Goal: Information Seeking & Learning: Learn about a topic

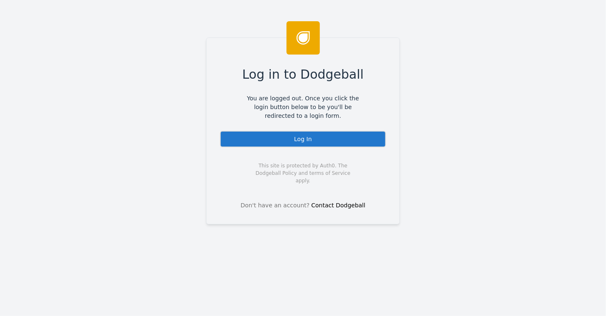
click at [296, 138] on div "Log In" at bounding box center [303, 139] width 166 height 17
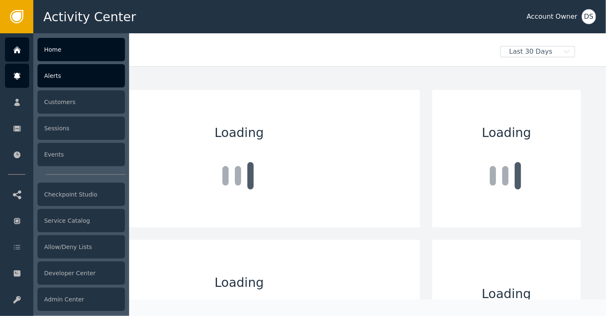
click at [62, 77] on div "Alerts" at bounding box center [80, 75] width 87 height 23
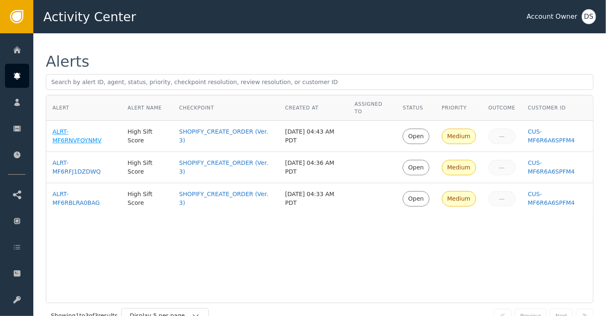
click at [70, 127] on div "ALRT-MF6RNVFOYNMV" at bounding box center [83, 135] width 62 height 17
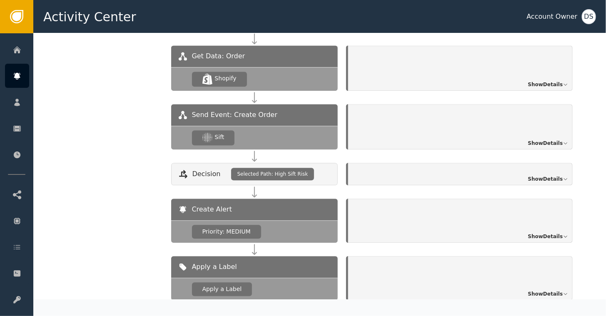
scroll to position [851, 0]
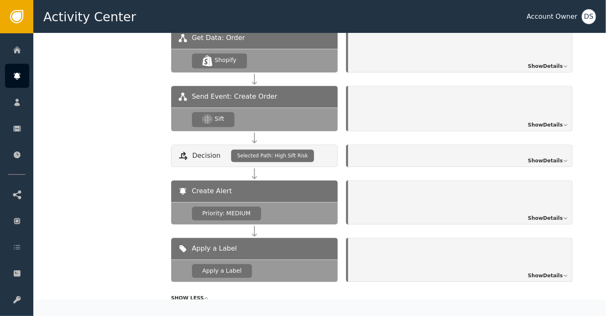
click at [544, 214] on span "Show Details" at bounding box center [545, 217] width 35 height 7
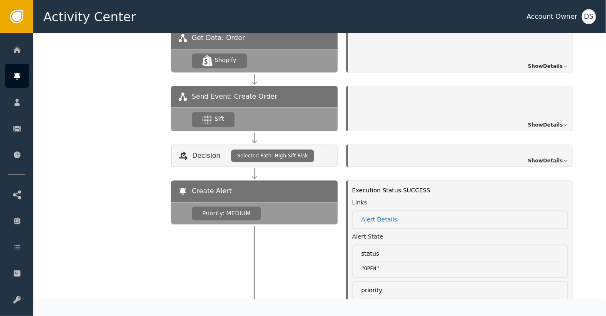
click at [540, 121] on span "Show Details" at bounding box center [545, 124] width 35 height 7
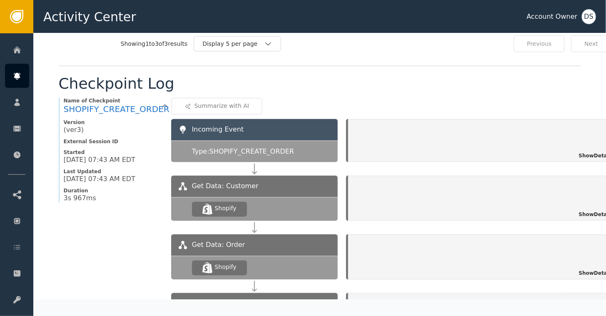
scroll to position [642, 0]
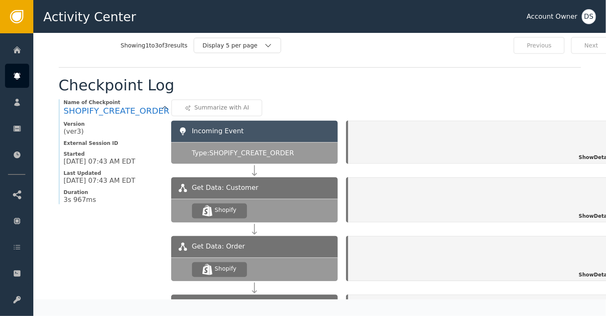
click at [593, 154] on span "Show Details" at bounding box center [595, 157] width 35 height 7
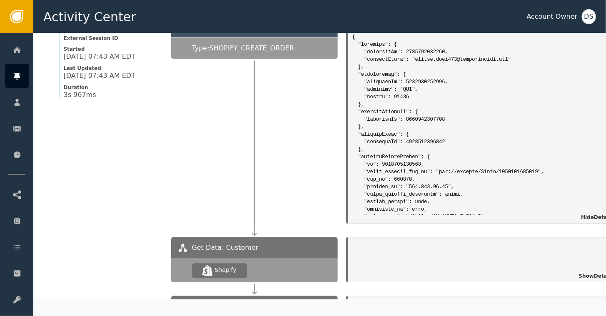
scroll to position [749, 0]
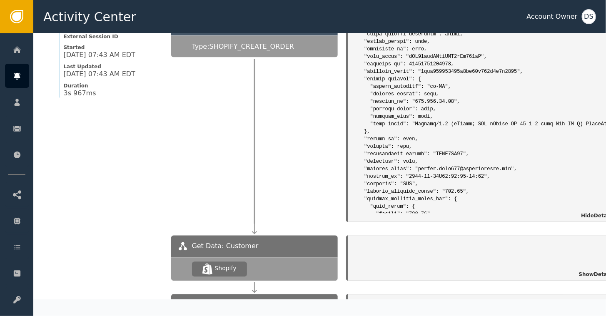
scroll to position [166, 0]
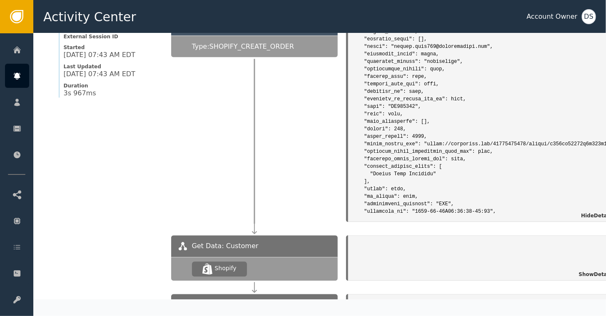
scroll to position [666, 0]
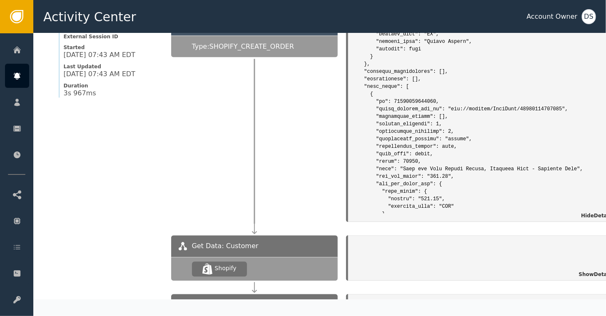
scroll to position [2122, 0]
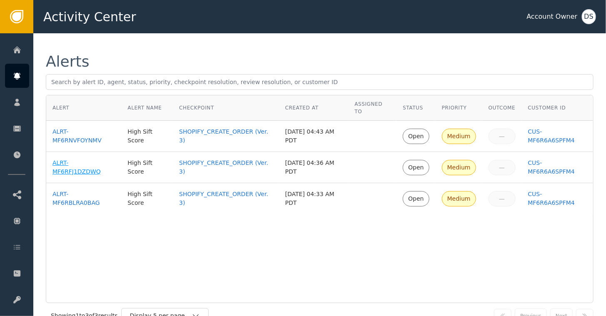
click at [84, 159] on div "ALRT-MF6RFJ1DZDWQ" at bounding box center [83, 167] width 62 height 17
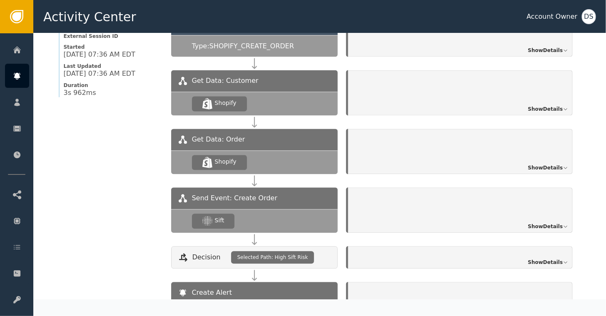
scroll to position [791, 0]
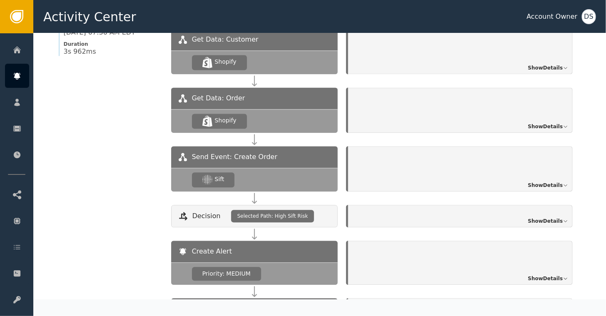
click at [544, 181] on span "Show Details" at bounding box center [545, 184] width 35 height 7
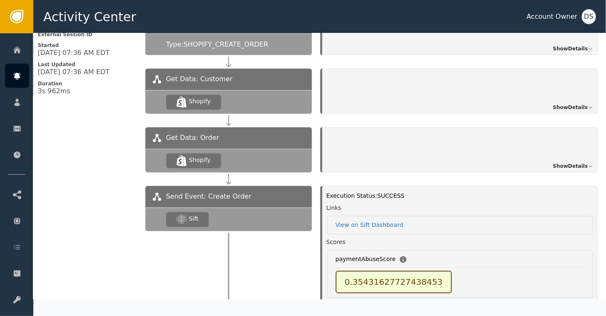
scroll to position [751, 28]
click at [566, 104] on span "Show Details" at bounding box center [570, 107] width 35 height 7
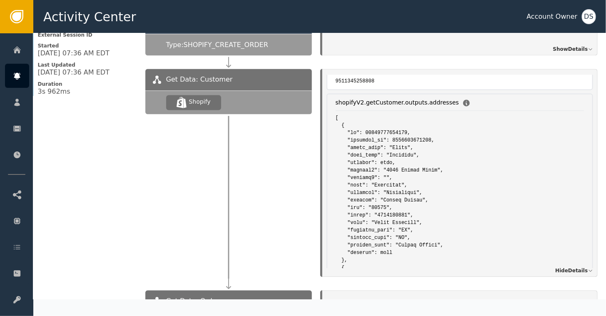
scroll to position [125, 0]
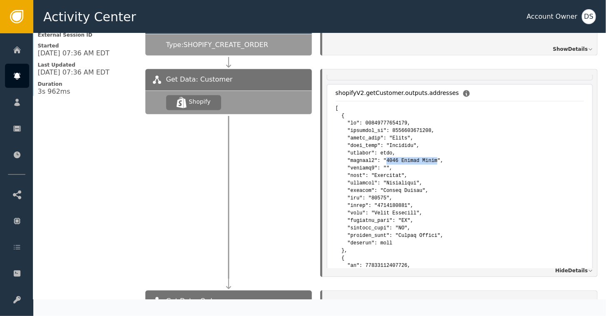
drag, startPoint x: 421, startPoint y: 154, endPoint x: 375, endPoint y: 153, distance: 45.8
drag, startPoint x: 375, startPoint y: 153, endPoint x: 390, endPoint y: 154, distance: 14.6
copy pre "[STREET_ADDRESS][PERSON_NAME]"
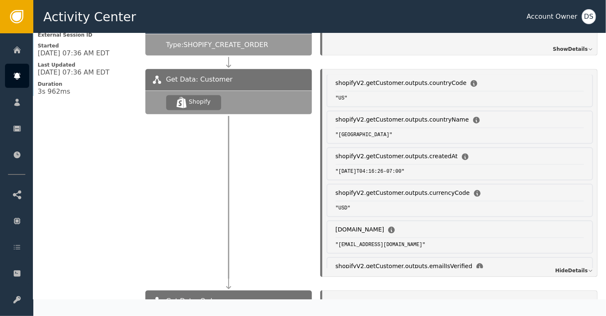
scroll to position [1124, 0]
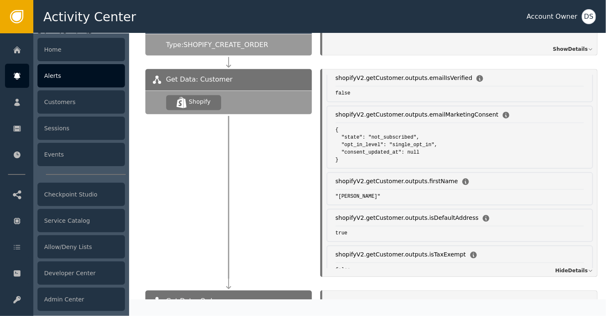
click at [53, 77] on div "Alerts" at bounding box center [80, 75] width 87 height 23
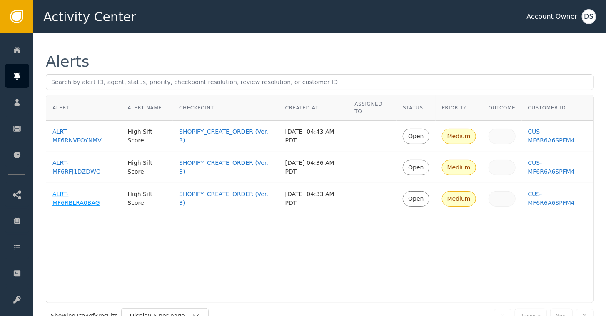
click at [74, 190] on div "ALRT-MF6RBLRA0BAG" at bounding box center [83, 198] width 62 height 17
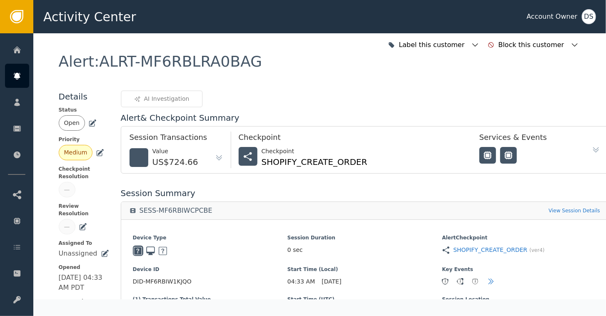
click at [161, 94] on div "AI Investigation" at bounding box center [162, 98] width 82 height 17
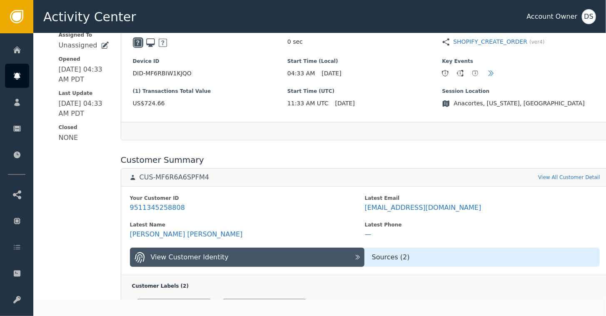
scroll to position [194, 0]
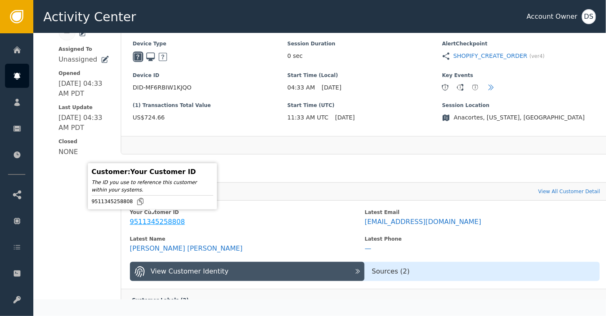
click at [159, 220] on div "9511345258808" at bounding box center [157, 222] width 55 height 8
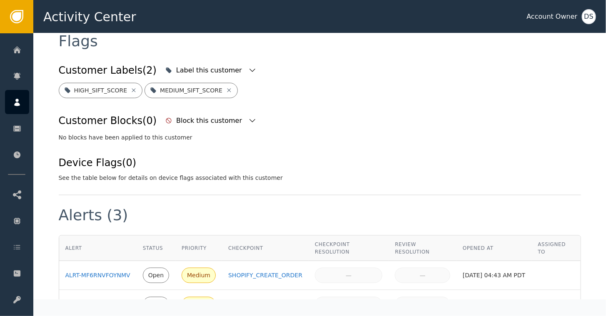
scroll to position [329, 0]
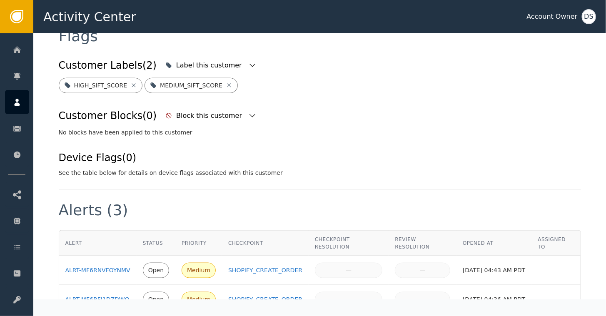
click at [369, 211] on div "Alerts (3)" at bounding box center [320, 216] width 522 height 27
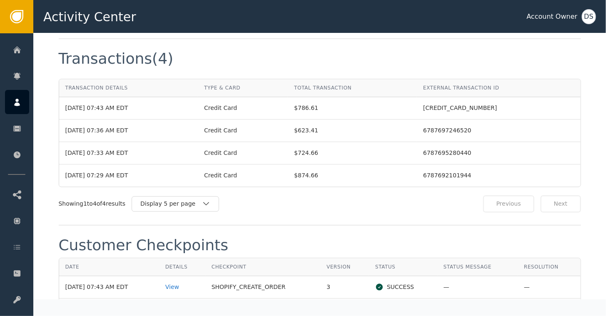
scroll to position [975, 0]
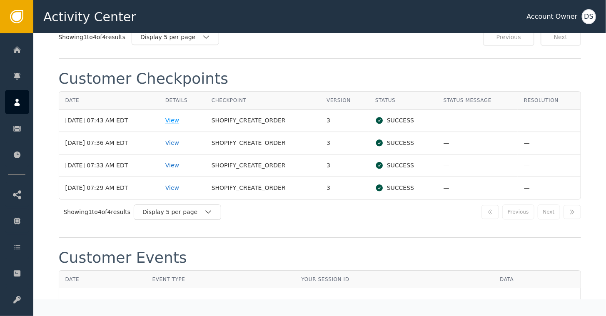
click at [184, 116] on div "View" at bounding box center [182, 120] width 34 height 9
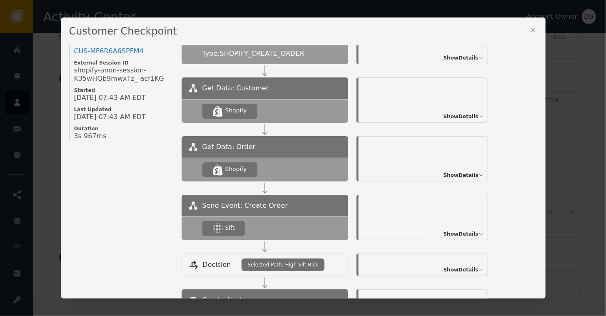
scroll to position [30, 0]
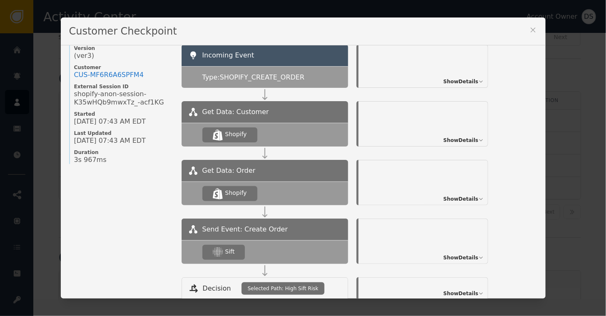
click at [452, 153] on div "Get Data: Customer .shopify-icon_svg__st0{fill:currentColor} Shopify Show Detai…" at bounding box center [338, 130] width 315 height 59
click at [453, 200] on span "Show Details" at bounding box center [460, 198] width 35 height 7
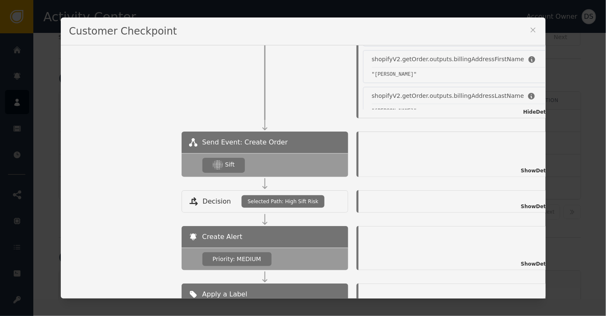
scroll to position [155, 0]
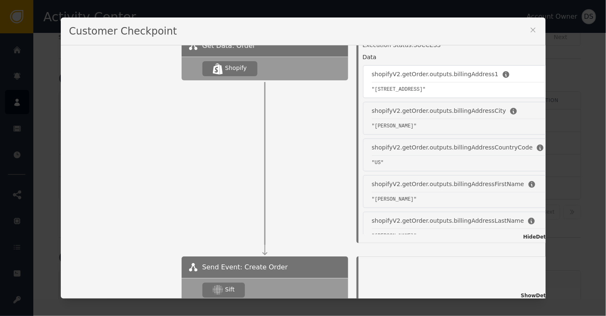
click at [448, 97] on div "shopifyV2.getOrder.outputs.billingAddress1 "[STREET_ADDRESS]"" at bounding box center [461, 81] width 198 height 33
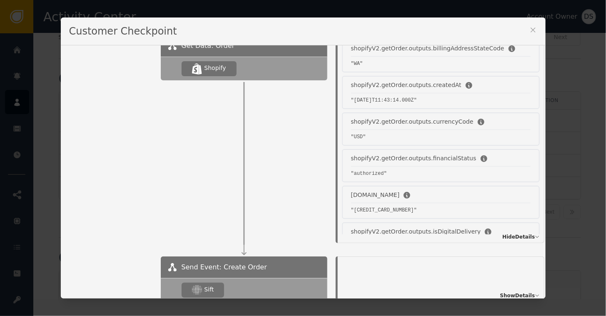
scroll to position [505, 0]
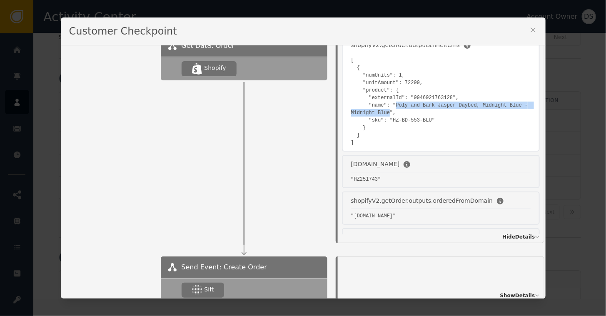
drag, startPoint x: 389, startPoint y: 98, endPoint x: 388, endPoint y: 107, distance: 8.8
click at [388, 107] on pre "[ { "numUnits": 1, "unitAmount": 72299, "product": { "externalId": "99469217631…" at bounding box center [441, 102] width 180 height 90
copy pre "Poly and Bark Jasper Daybed, Midnight Blue - Midnight Blue"
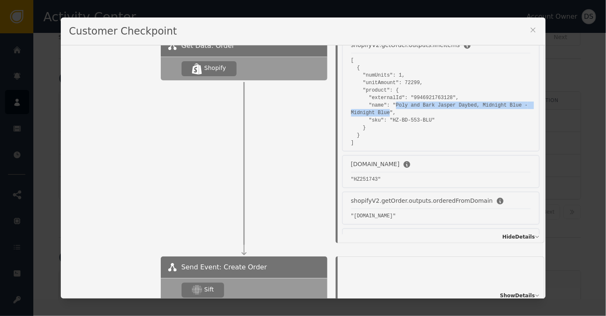
click at [531, 27] on icon at bounding box center [533, 30] width 8 height 8
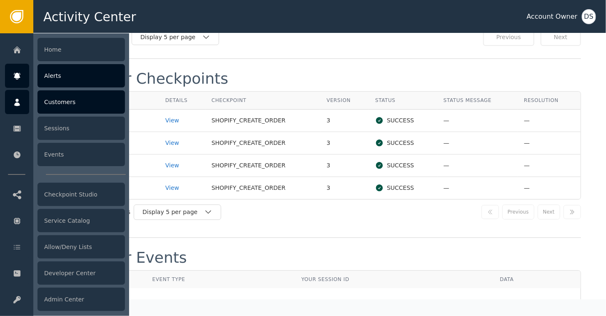
click at [54, 75] on div "Alerts" at bounding box center [80, 75] width 87 height 23
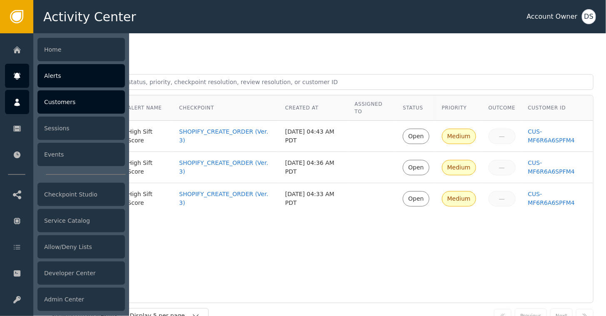
click at [64, 103] on div "Customers" at bounding box center [80, 101] width 87 height 23
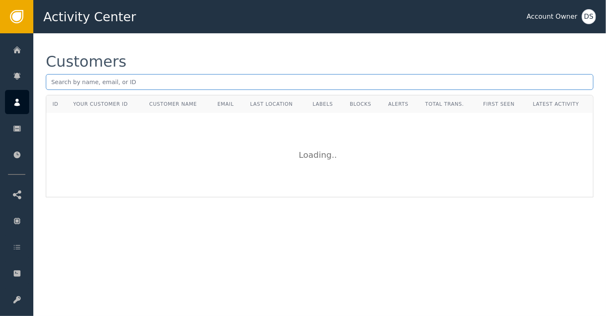
click at [103, 79] on input "text" at bounding box center [319, 82] width 547 height 16
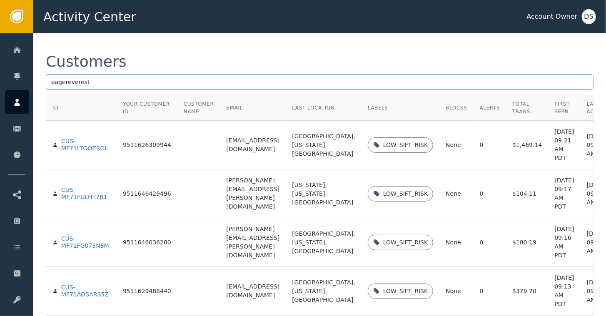
type input "eagereverest"
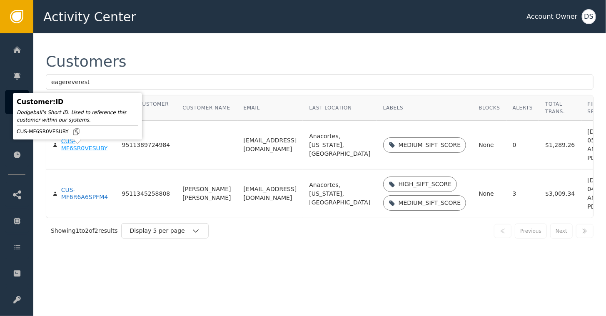
click at [65, 152] on div "CUS-MF6SR0VESUBY" at bounding box center [85, 145] width 48 height 15
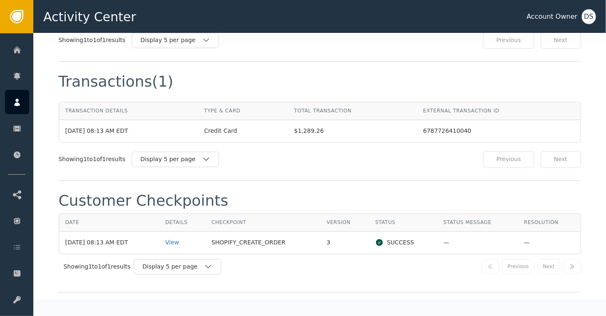
scroll to position [874, 0]
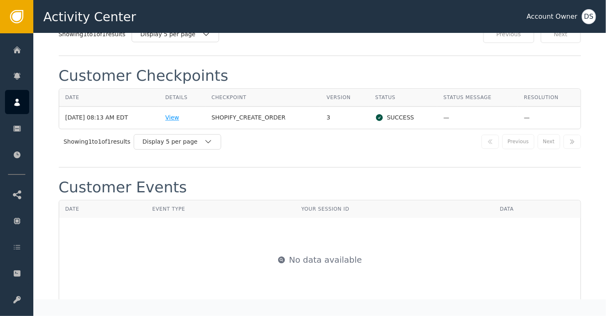
click at [179, 113] on div "View" at bounding box center [182, 117] width 34 height 9
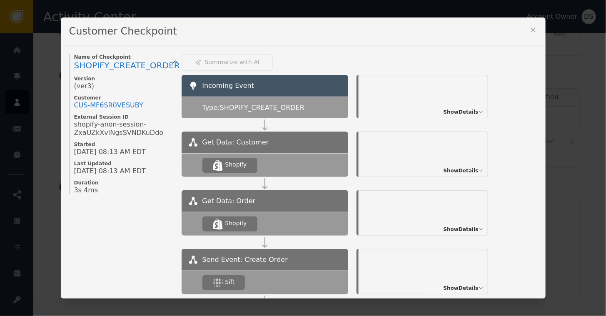
click at [529, 32] on icon at bounding box center [533, 30] width 8 height 8
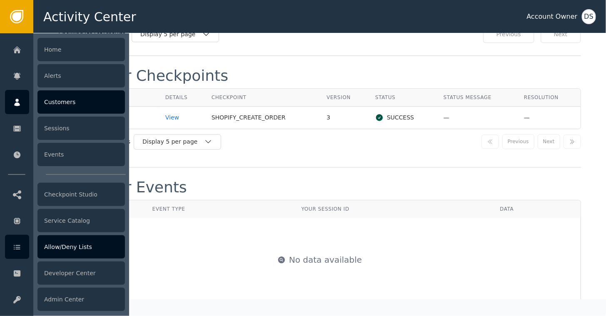
click at [65, 245] on div "Allow/Deny Lists" at bounding box center [80, 246] width 87 height 23
